Goal: Navigation & Orientation: Find specific page/section

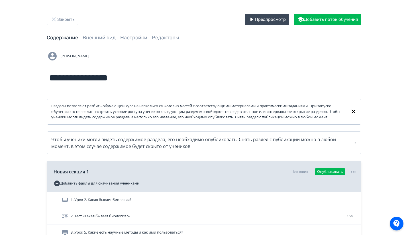
scroll to position [42, 0]
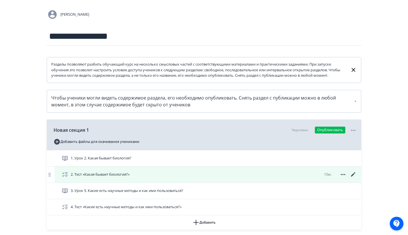
click at [354, 178] on icon at bounding box center [353, 174] width 7 height 7
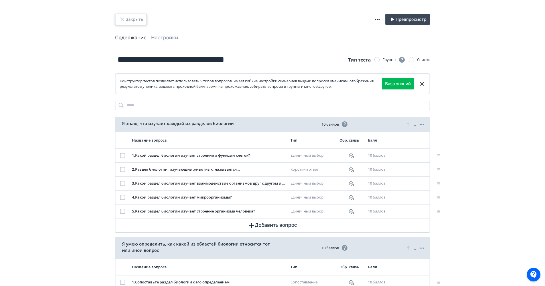
click at [127, 20] on button "Закрыть" at bounding box center [131, 19] width 32 height 11
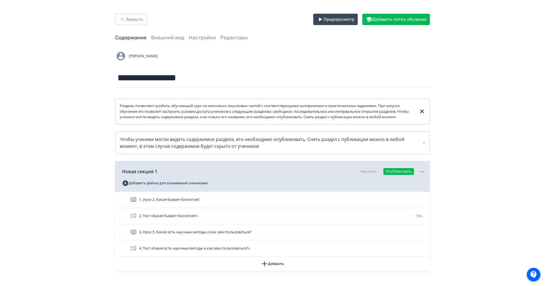
scroll to position [38, 0]
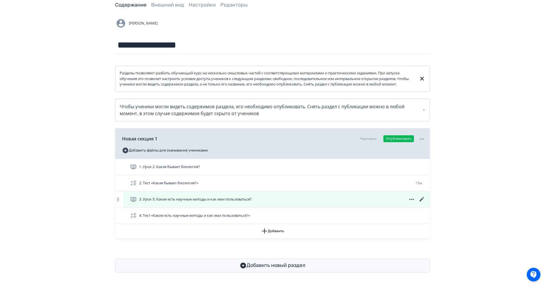
click at [408, 197] on icon at bounding box center [421, 199] width 7 height 7
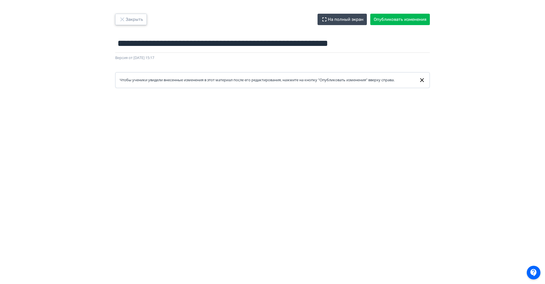
click at [127, 16] on button "Закрыть" at bounding box center [131, 19] width 32 height 11
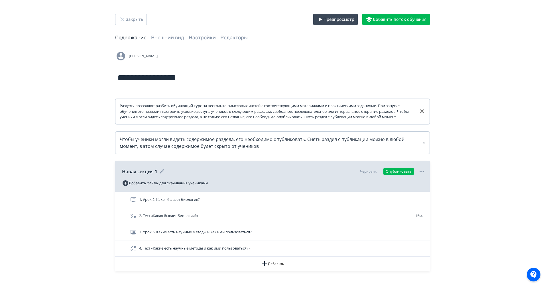
scroll to position [38, 0]
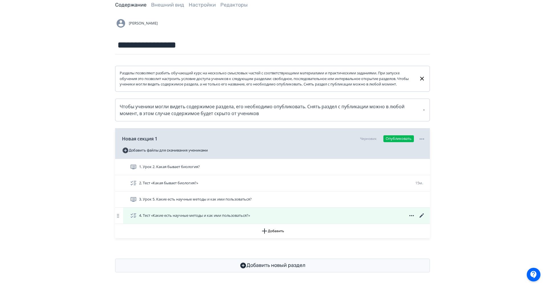
click at [408, 216] on icon at bounding box center [421, 215] width 7 height 7
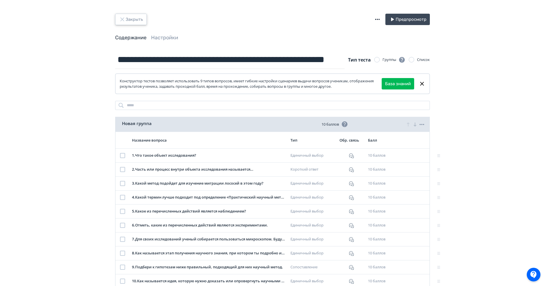
click at [135, 17] on button "Закрыть" at bounding box center [131, 19] width 32 height 11
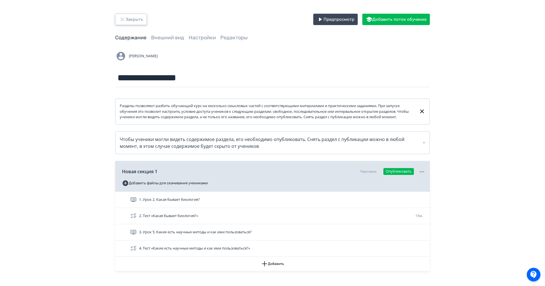
click at [137, 21] on button "Закрыть" at bounding box center [131, 19] width 32 height 11
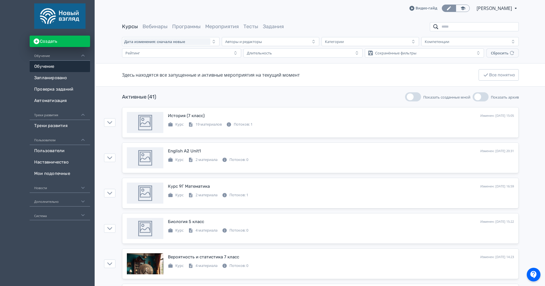
click at [408, 27] on input "search" at bounding box center [474, 26] width 89 height 9
click at [408, 28] on input "********" at bounding box center [474, 26] width 89 height 9
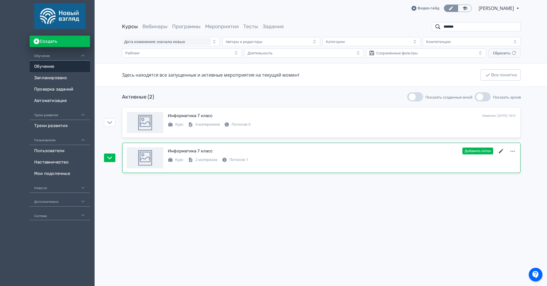
type input "*******"
click at [408, 152] on icon at bounding box center [501, 151] width 7 height 7
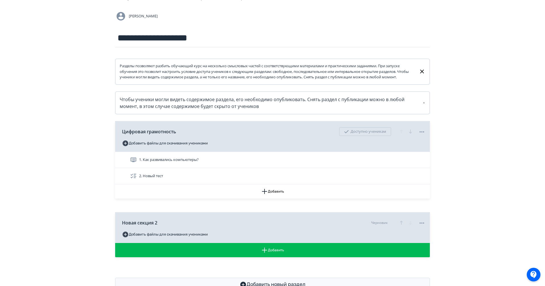
scroll to position [64, 0]
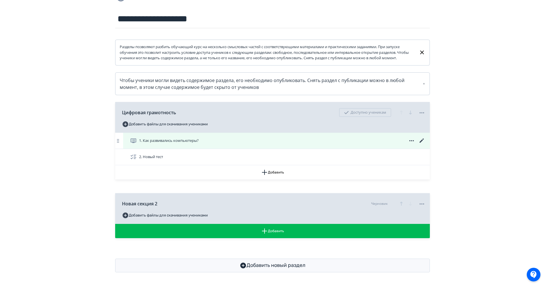
click at [264, 139] on div "1. Как развивались компьютеры?" at bounding box center [277, 140] width 295 height 7
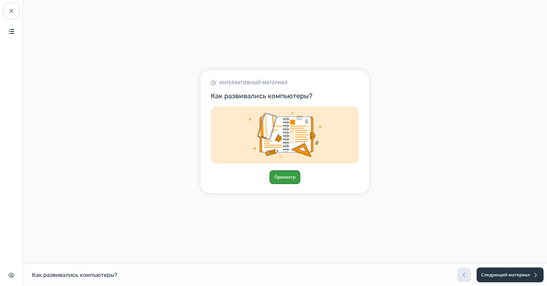
click at [297, 182] on button "Просмотр" at bounding box center [284, 177] width 31 height 14
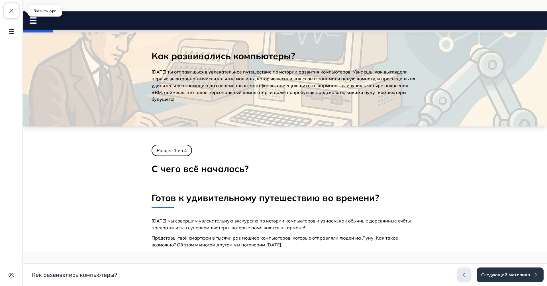
click at [14, 14] on span "button" at bounding box center [11, 10] width 7 height 7
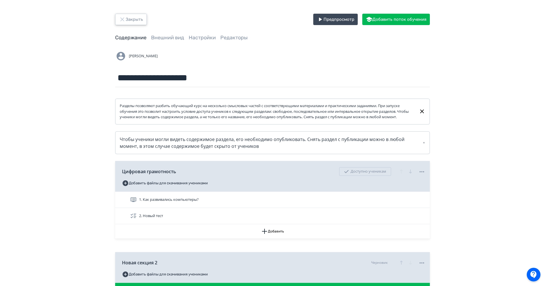
click at [125, 20] on icon "button" at bounding box center [122, 19] width 7 height 7
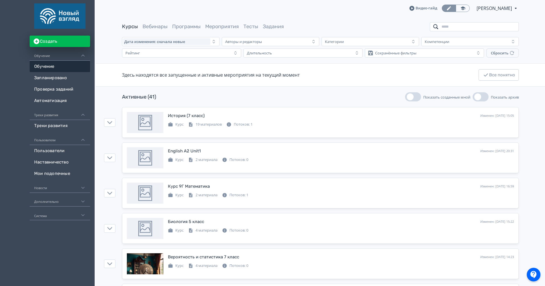
click at [408, 29] on input "search" at bounding box center [474, 26] width 89 height 9
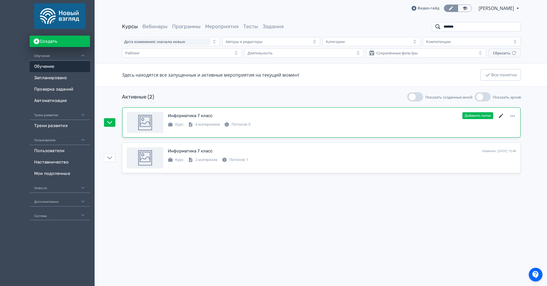
type input "*******"
click at [408, 114] on icon at bounding box center [501, 116] width 7 height 7
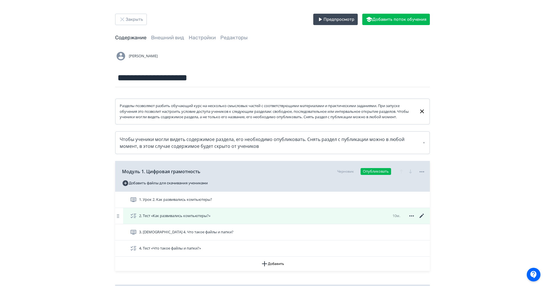
click at [408, 218] on icon at bounding box center [421, 216] width 4 height 4
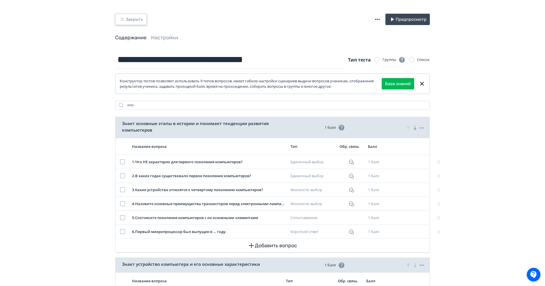
click at [131, 21] on button "Закрыть" at bounding box center [131, 19] width 32 height 11
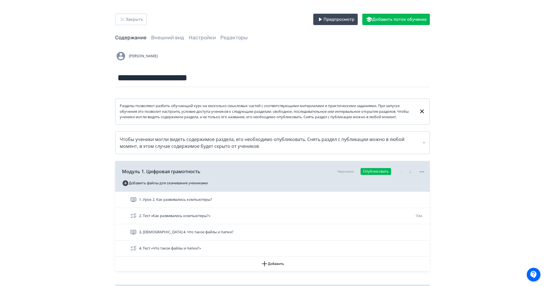
scroll to position [76, 0]
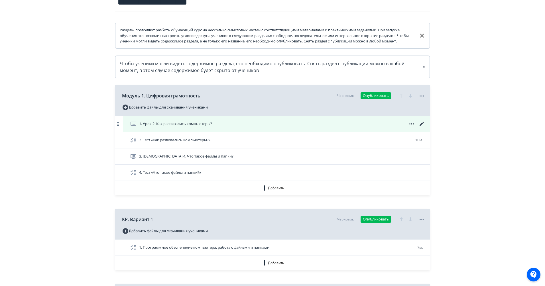
click at [408, 127] on icon at bounding box center [421, 124] width 7 height 7
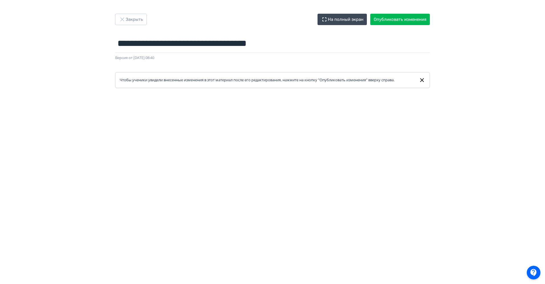
click at [134, 27] on div "**********" at bounding box center [272, 51] width 342 height 74
click at [134, 23] on button "Закрыть" at bounding box center [131, 19] width 32 height 11
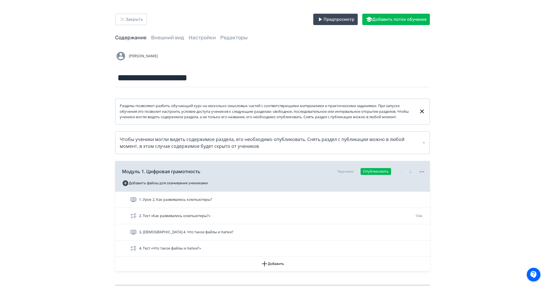
click at [127, 31] on div "**********" at bounding box center [272, 234] width 342 height 441
click at [130, 24] on button "Закрыть" at bounding box center [131, 19] width 32 height 11
